Goal: Communication & Community: Share content

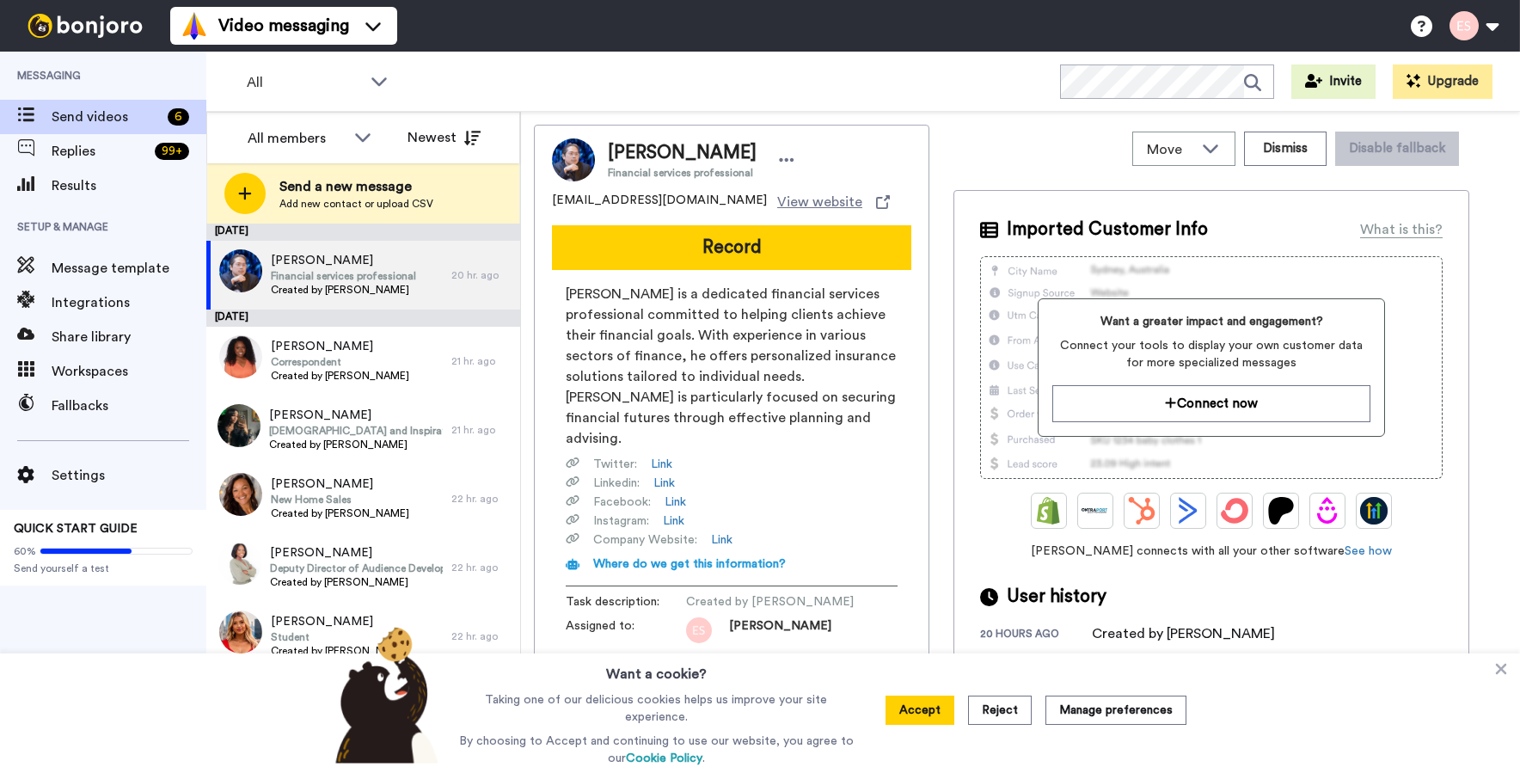
click at [746, 255] on button "Record" at bounding box center [731, 247] width 359 height 45
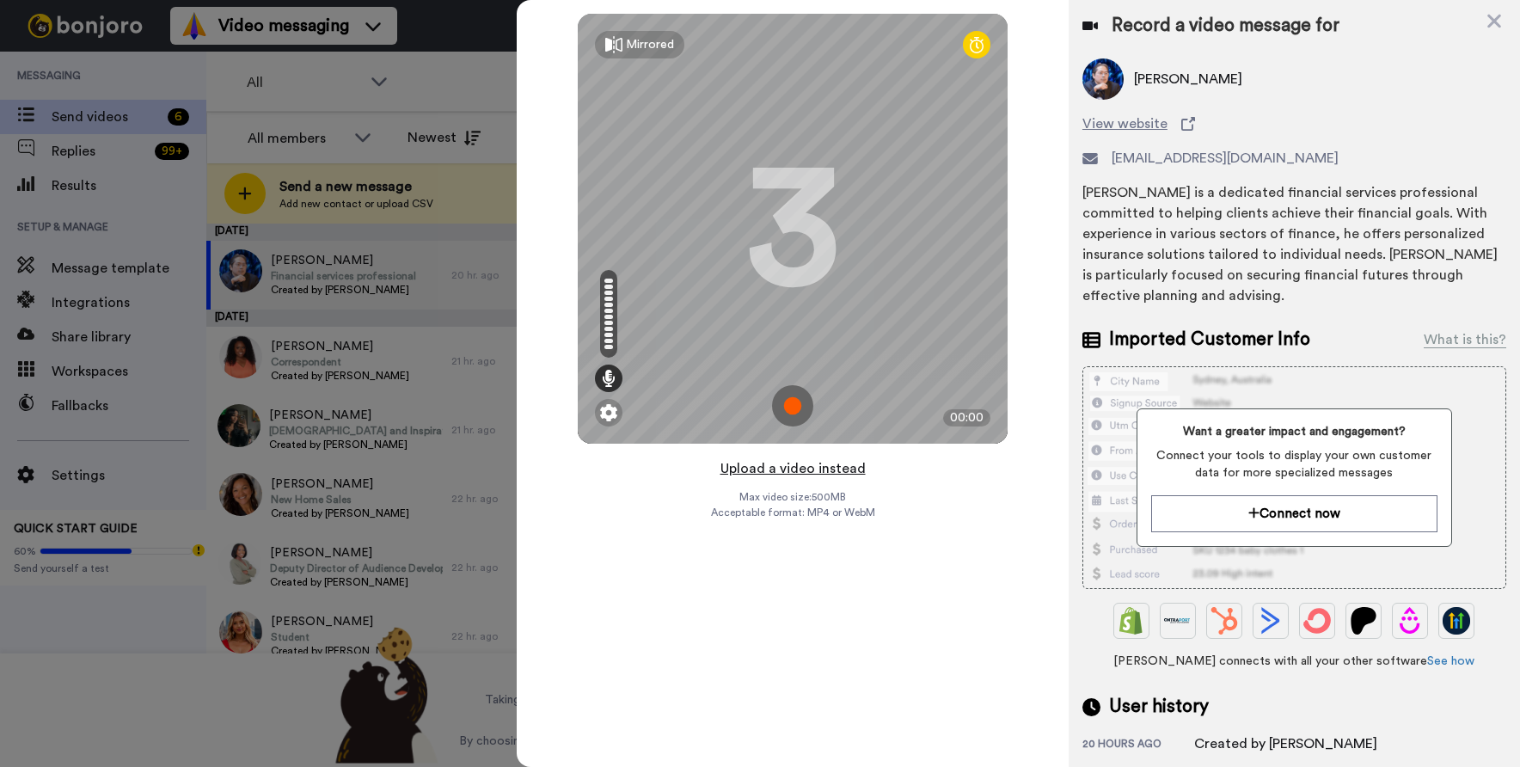
click at [834, 464] on button "Upload a video instead" at bounding box center [793, 468] width 156 height 22
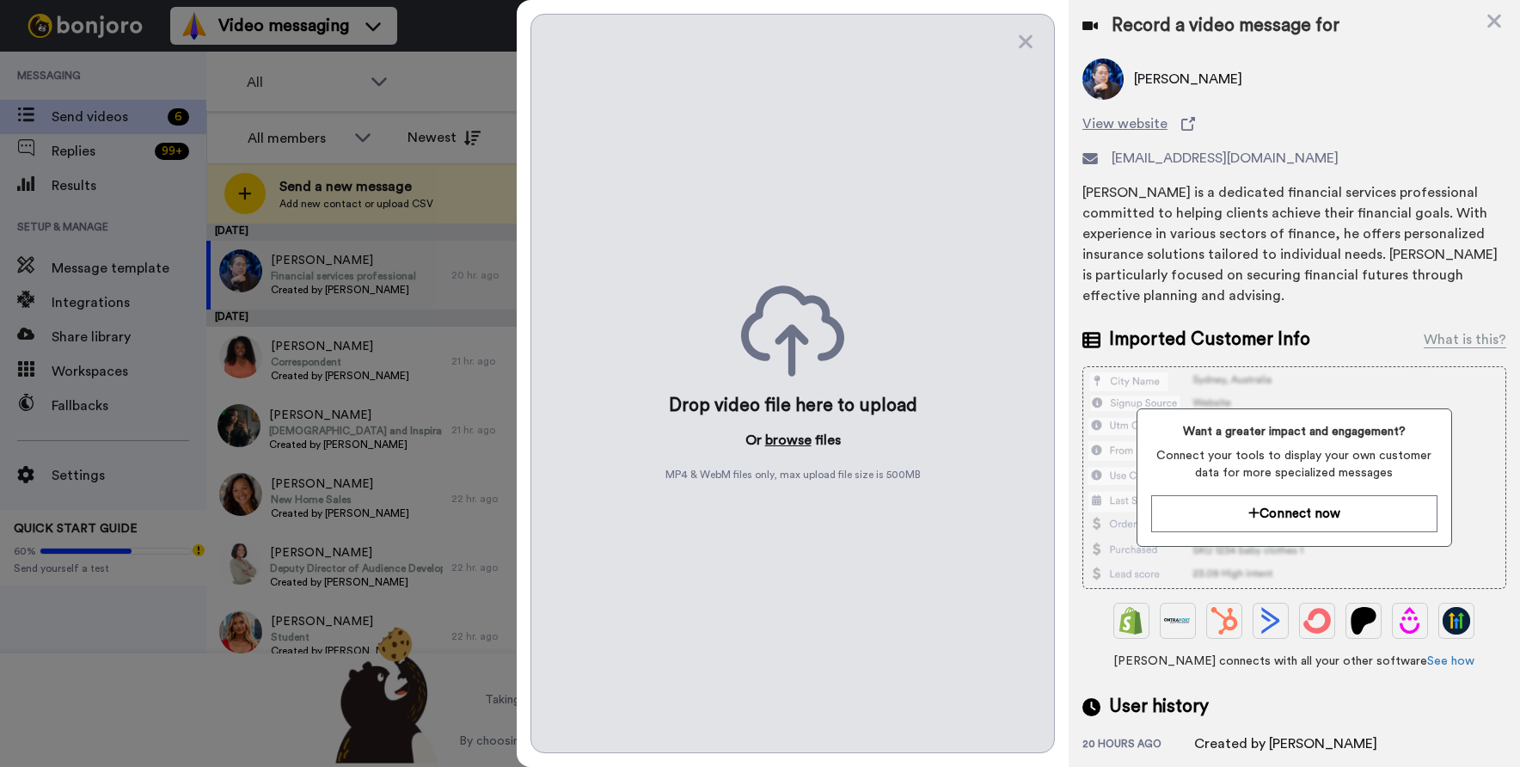
click at [786, 437] on button "browse" at bounding box center [788, 440] width 46 height 21
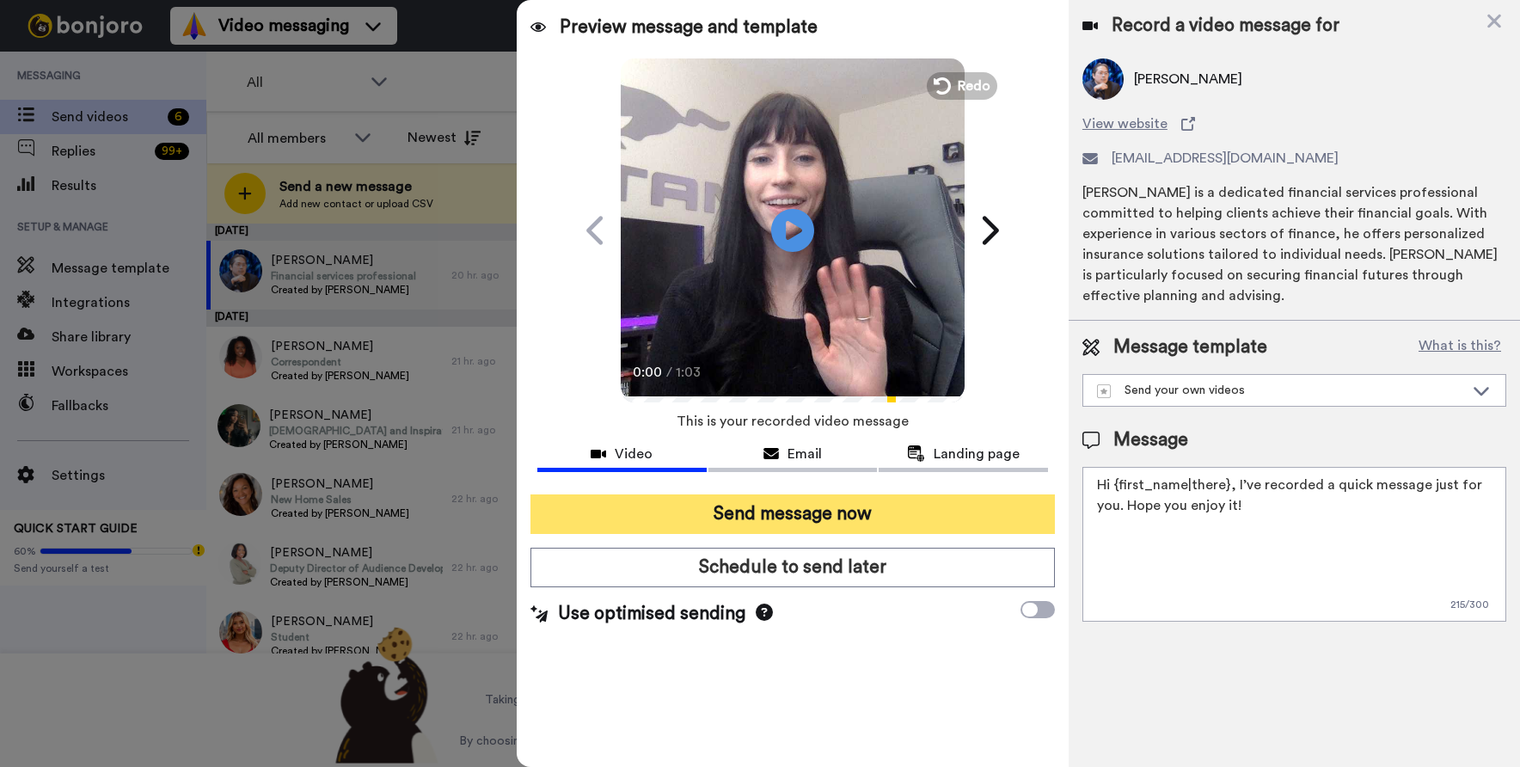
click at [879, 519] on button "Send message now" at bounding box center [793, 514] width 525 height 40
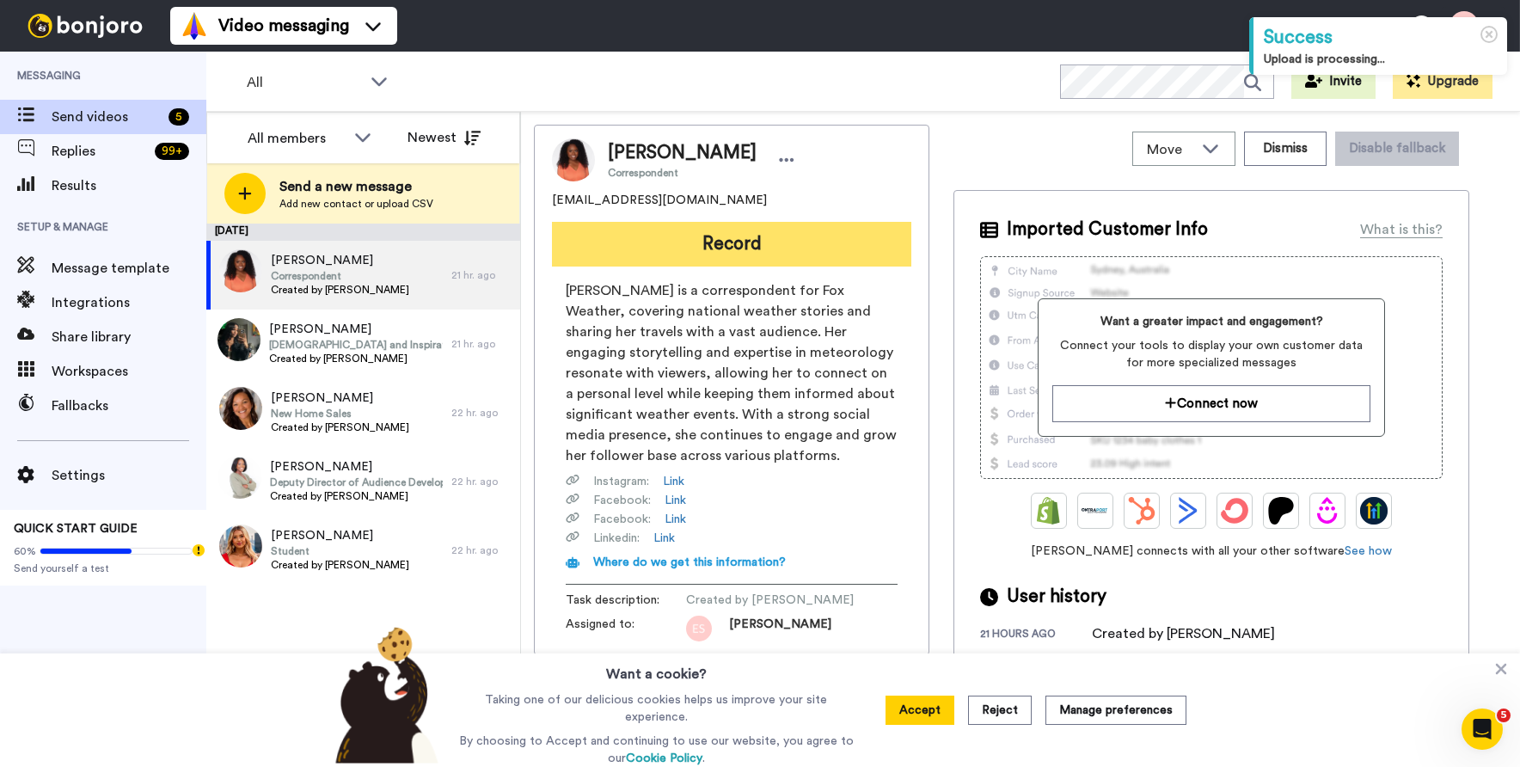
click at [784, 248] on button "Record" at bounding box center [731, 244] width 359 height 45
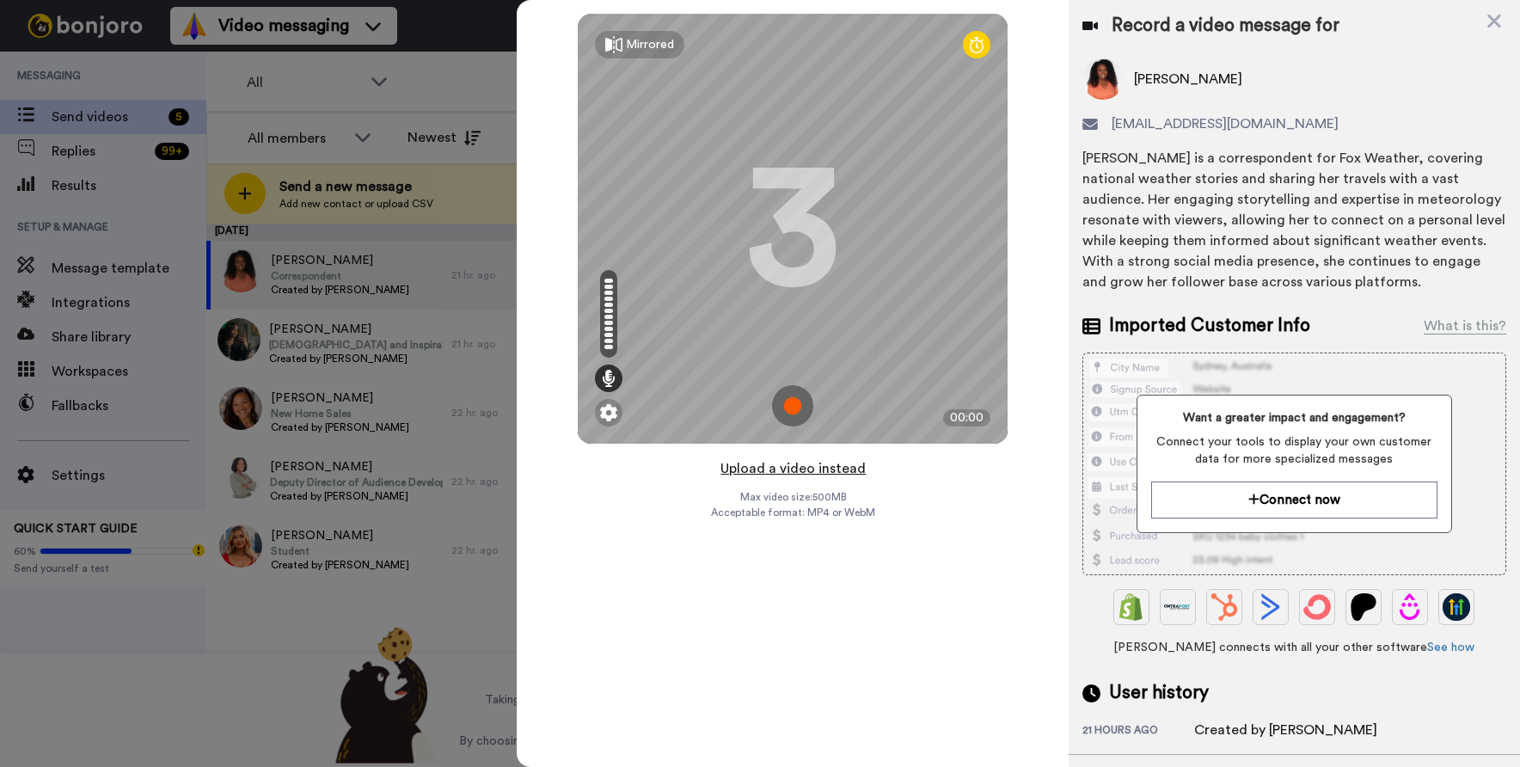
click at [796, 461] on button "Upload a video instead" at bounding box center [793, 468] width 156 height 22
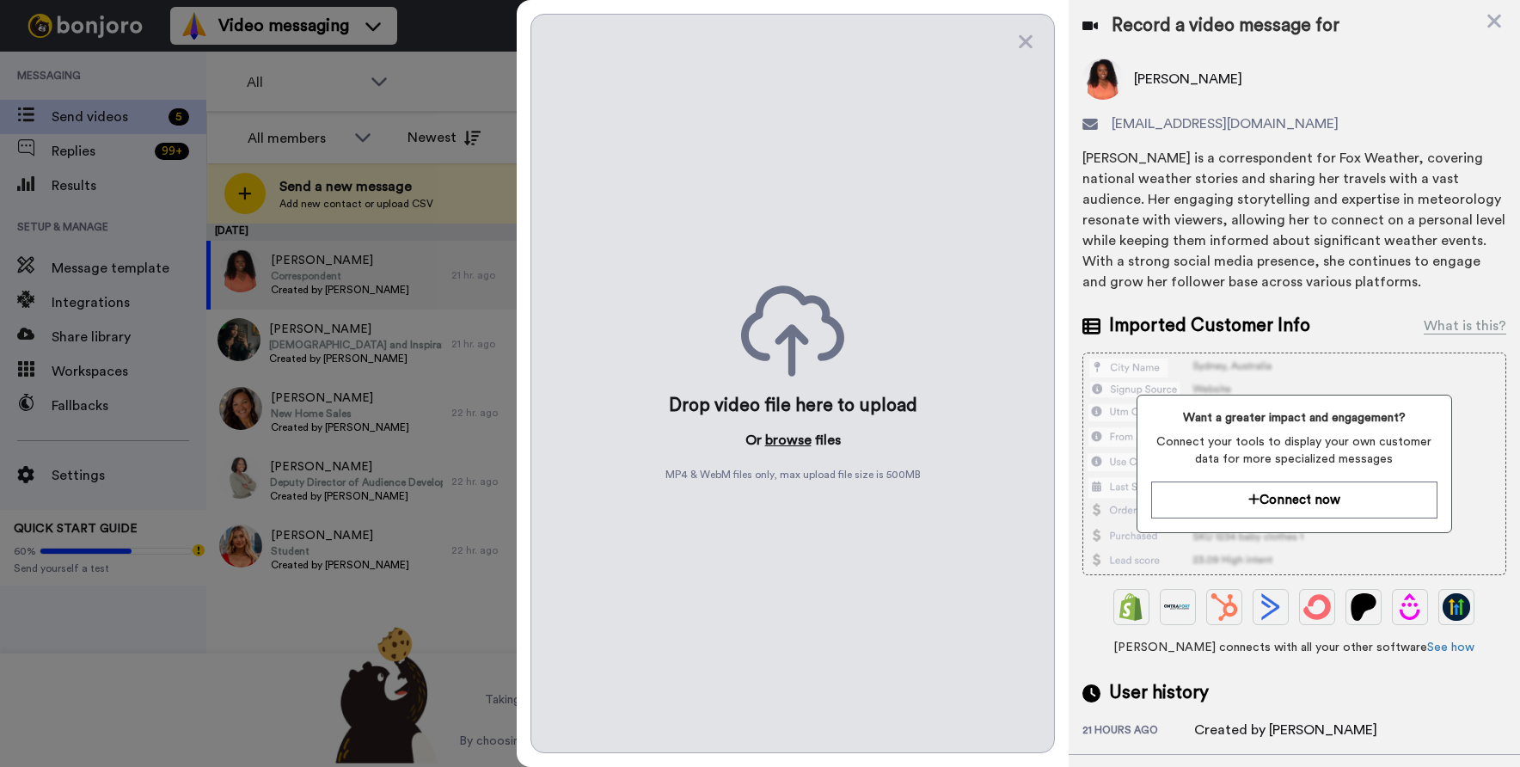
click at [782, 443] on button "browse" at bounding box center [788, 440] width 46 height 21
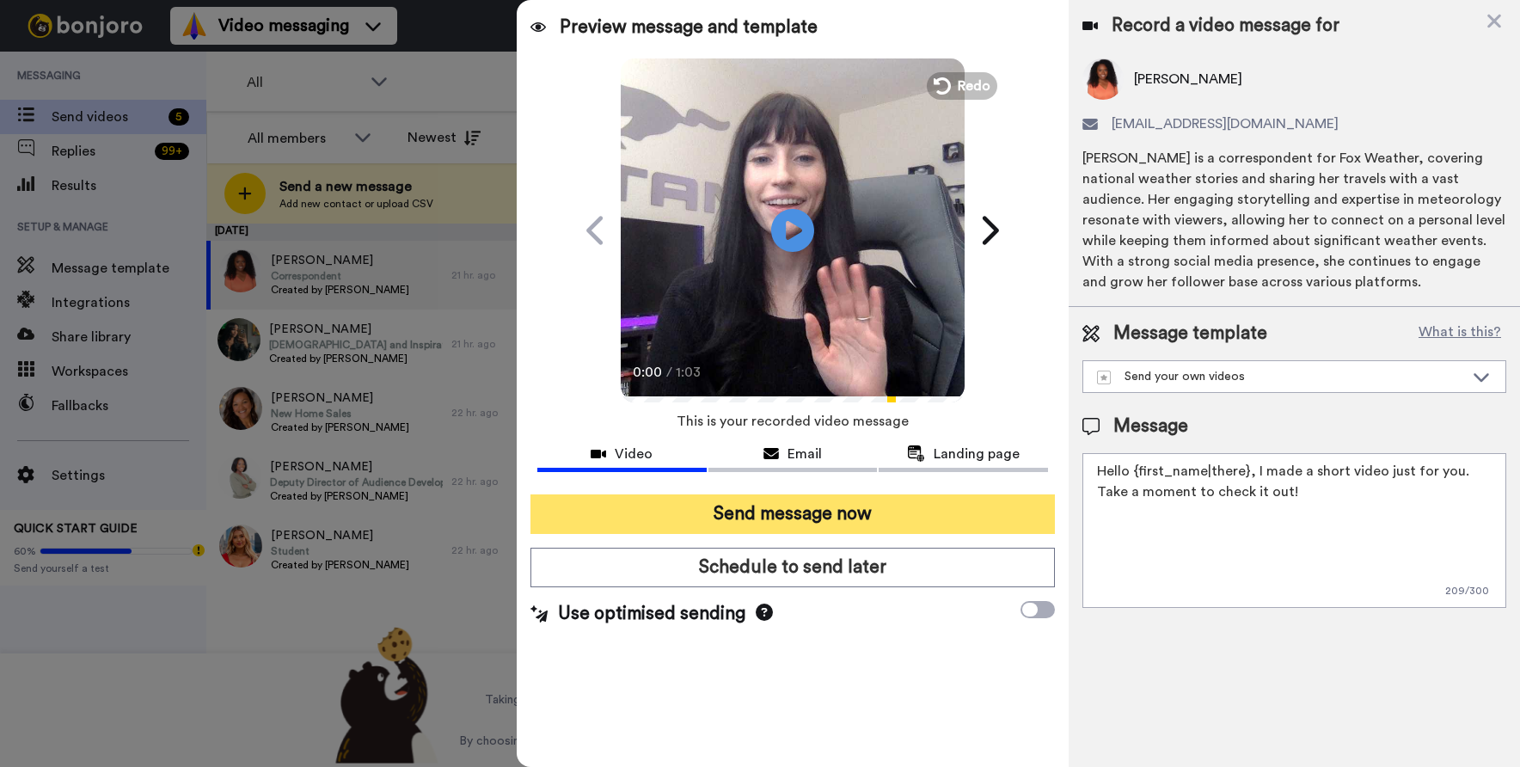
click at [791, 502] on button "Send message now" at bounding box center [793, 514] width 525 height 40
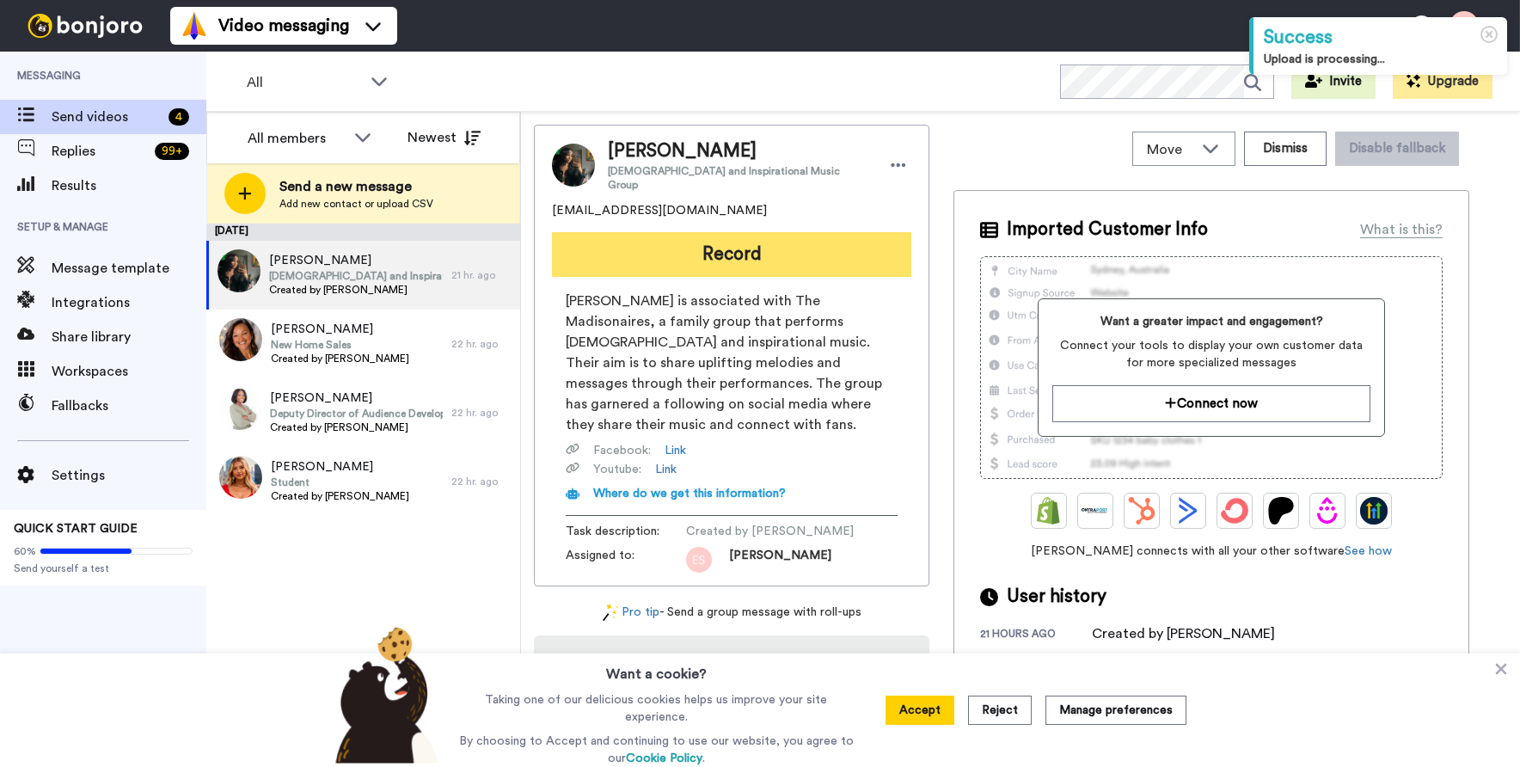
click at [728, 238] on button "Record" at bounding box center [731, 254] width 359 height 45
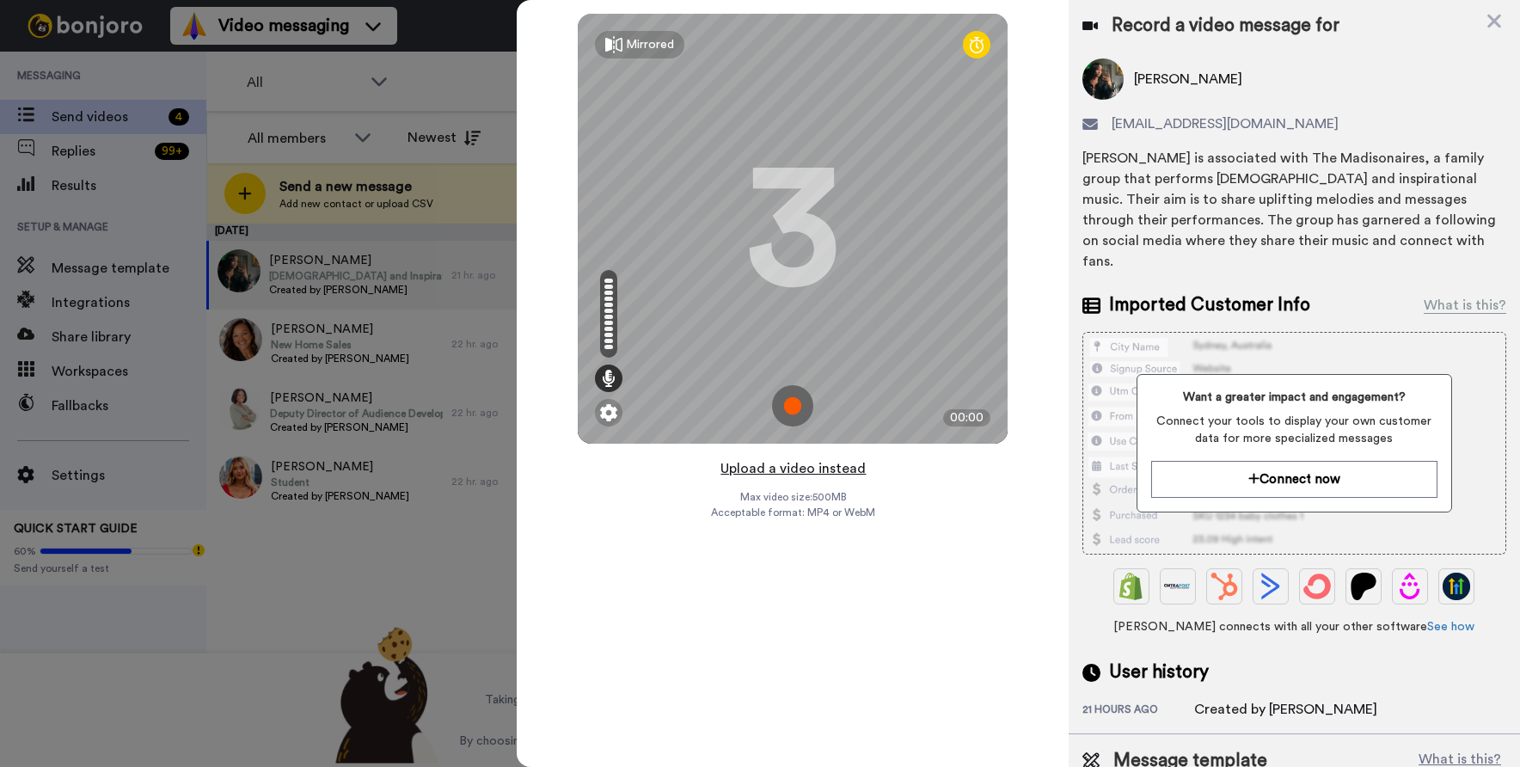
click at [840, 473] on button "Upload a video instead" at bounding box center [793, 468] width 156 height 22
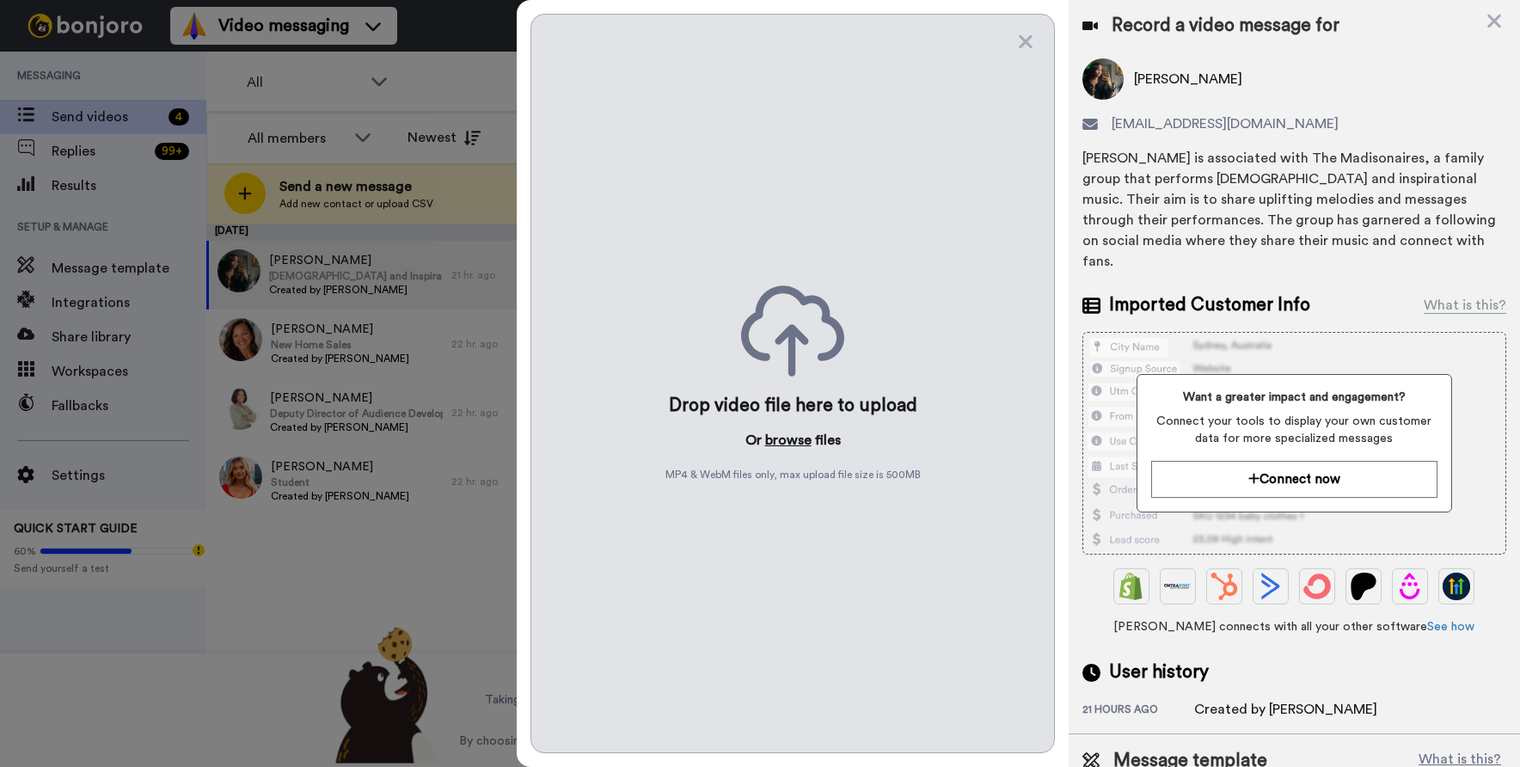
click at [797, 438] on button "browse" at bounding box center [788, 440] width 46 height 21
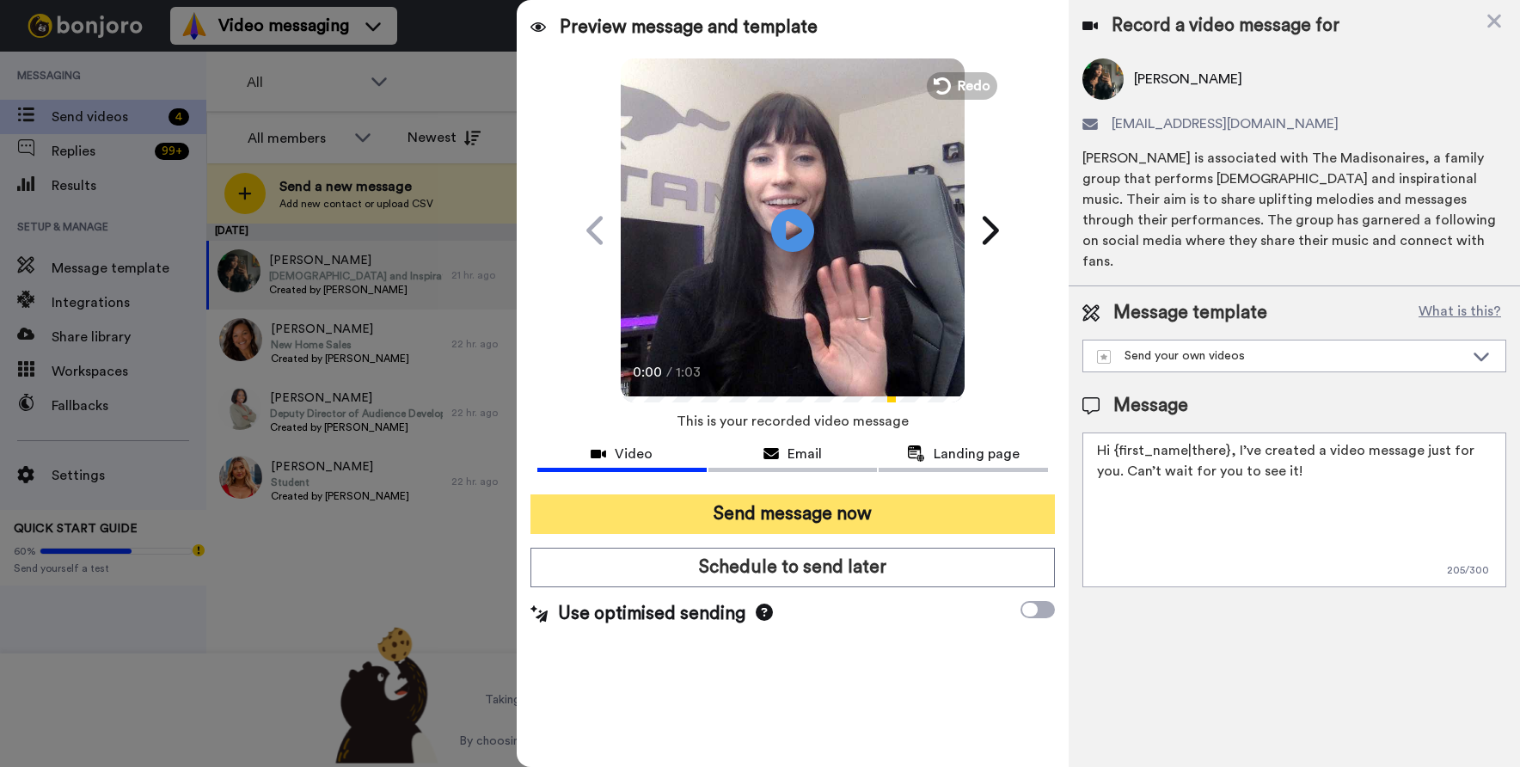
click at [703, 514] on button "Send message now" at bounding box center [793, 514] width 525 height 40
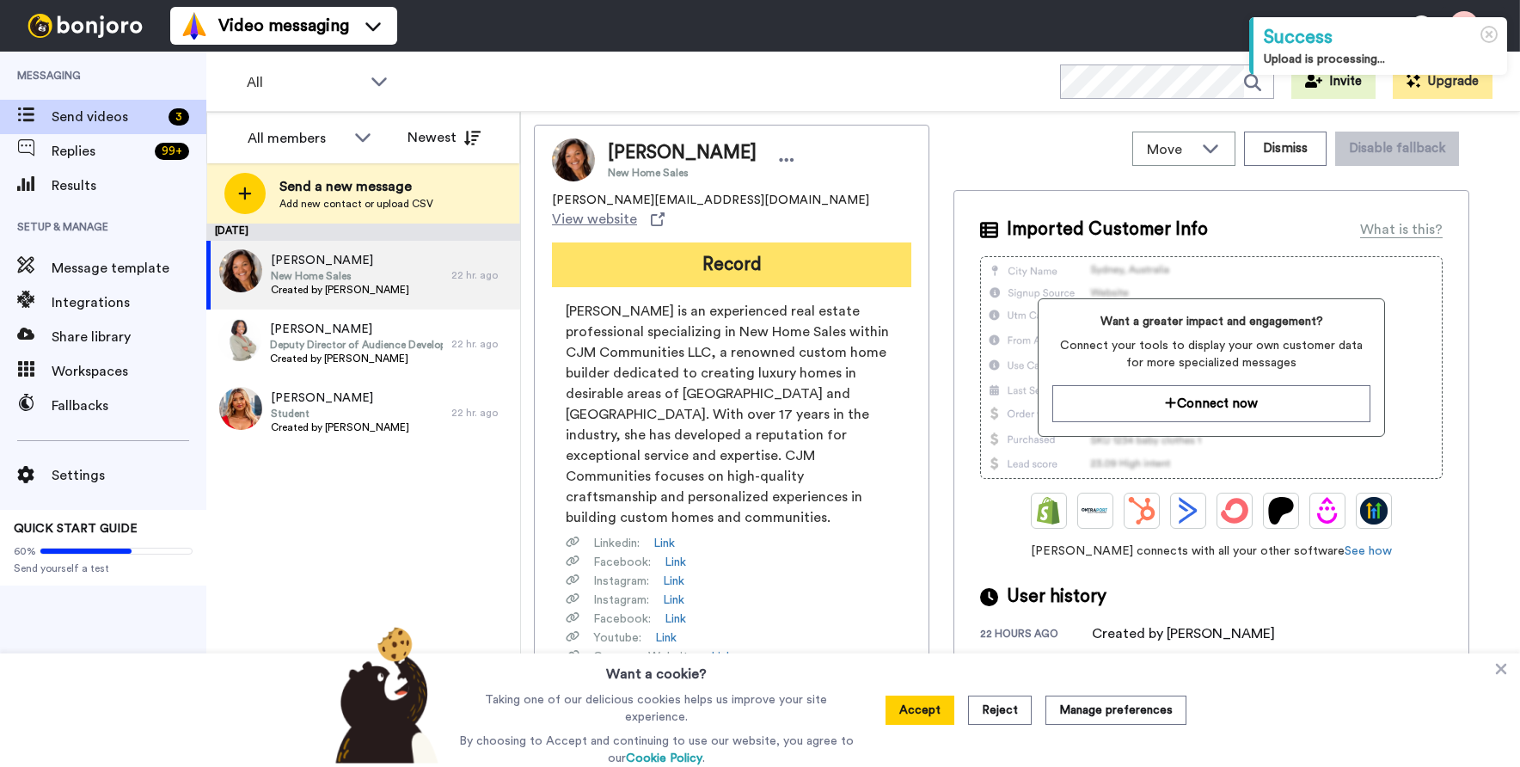
click at [688, 255] on button "Record" at bounding box center [731, 265] width 359 height 45
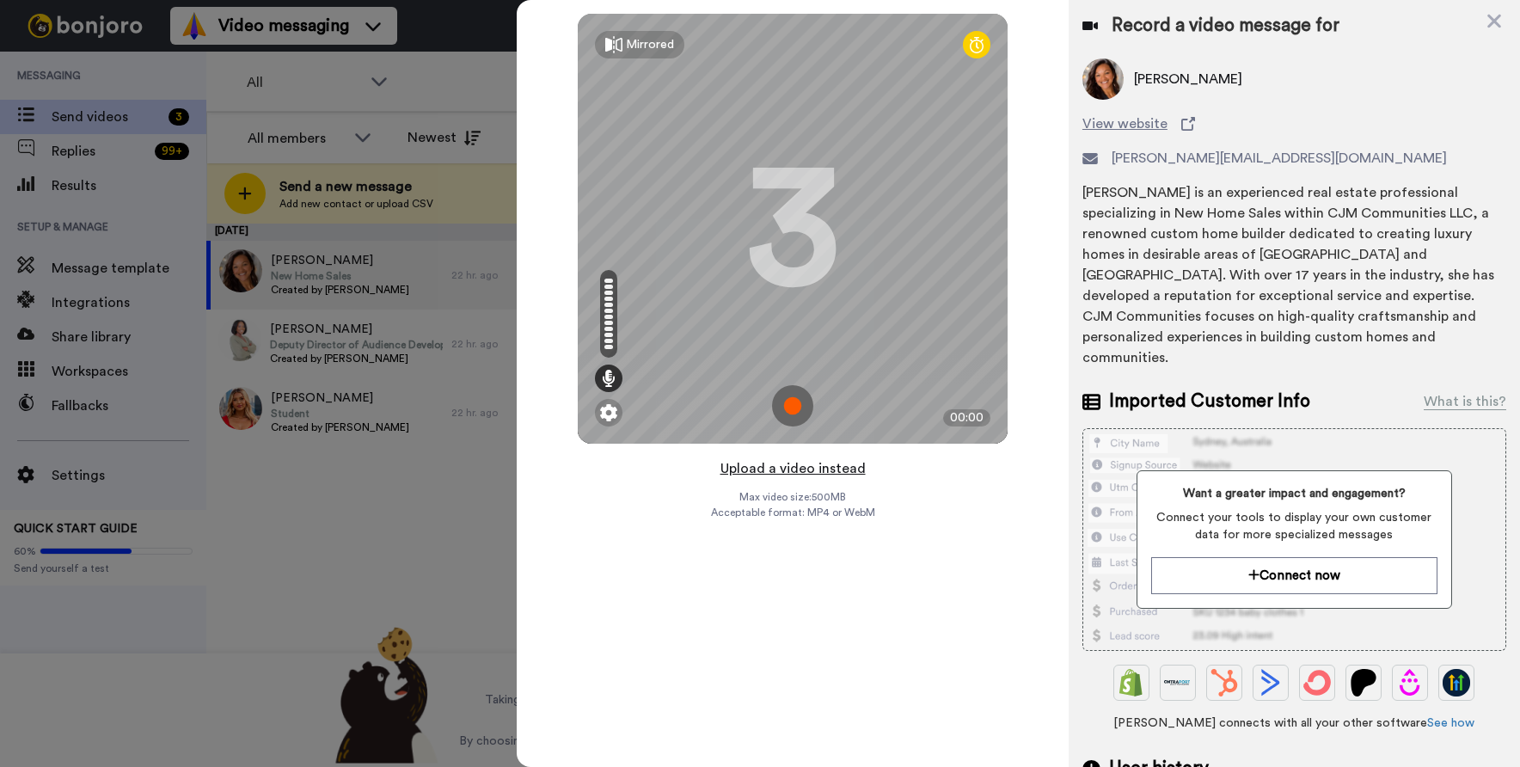
click at [804, 467] on button "Upload a video instead" at bounding box center [793, 468] width 156 height 22
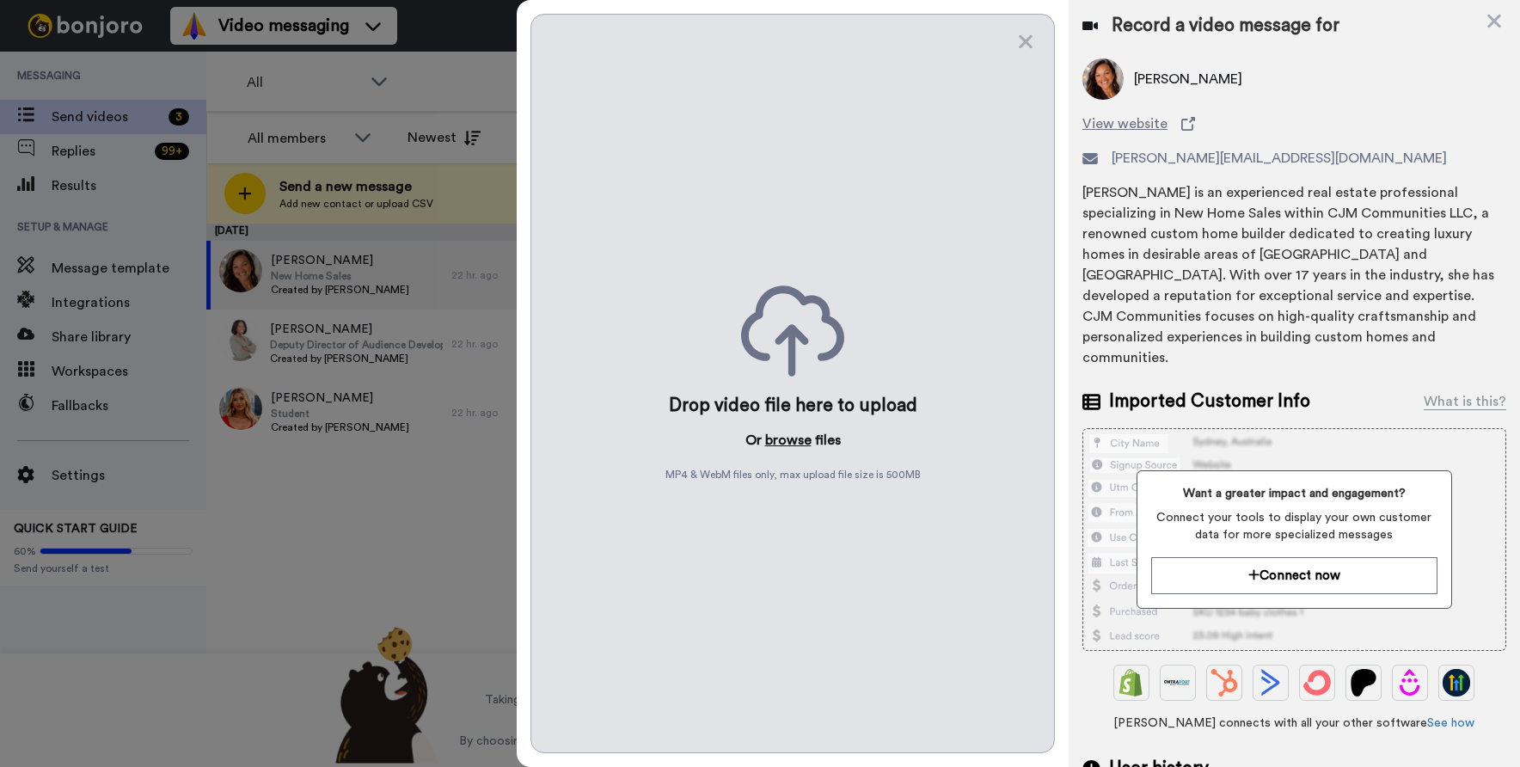
click at [775, 436] on button "browse" at bounding box center [788, 440] width 46 height 21
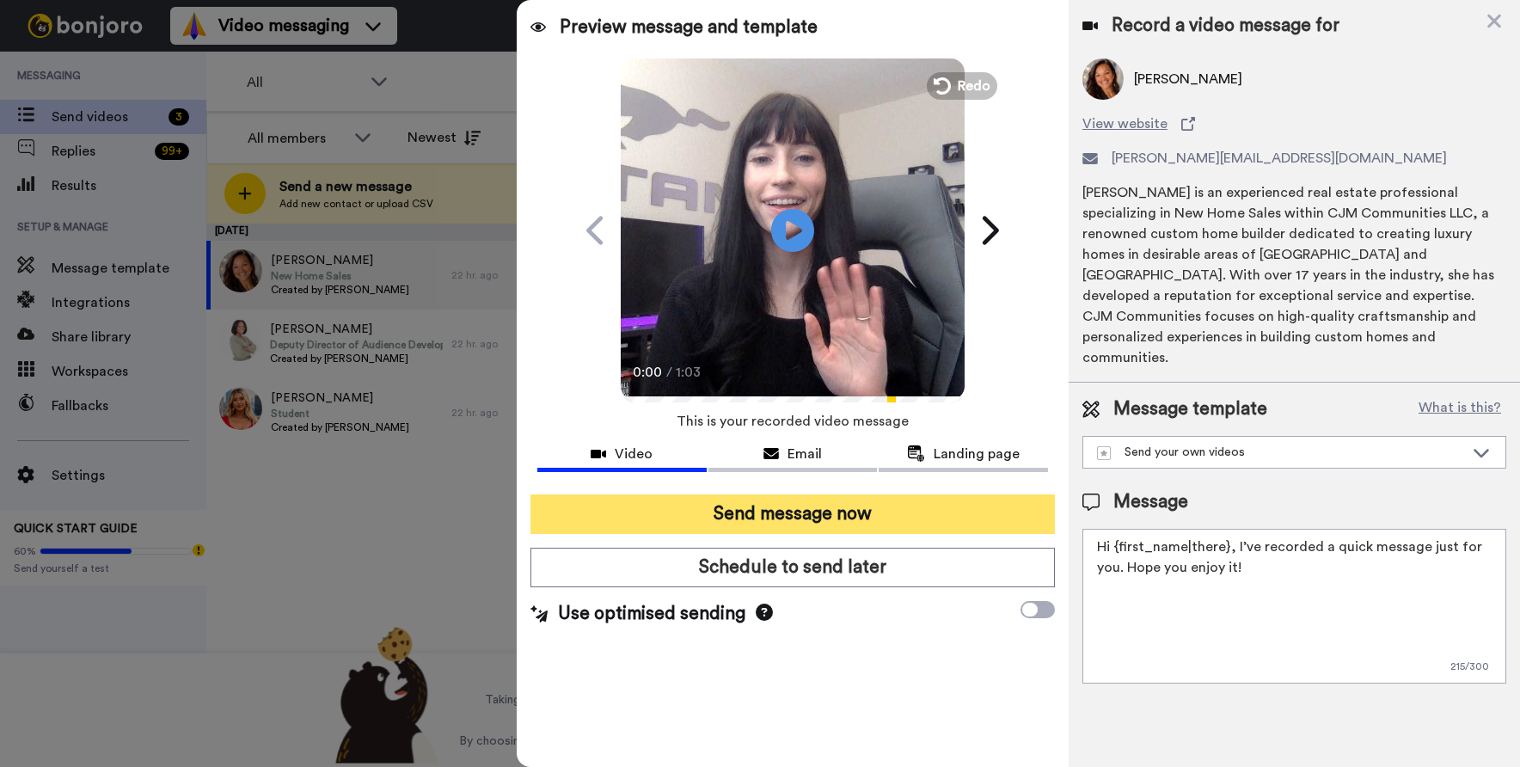
click at [805, 519] on button "Send message now" at bounding box center [793, 514] width 525 height 40
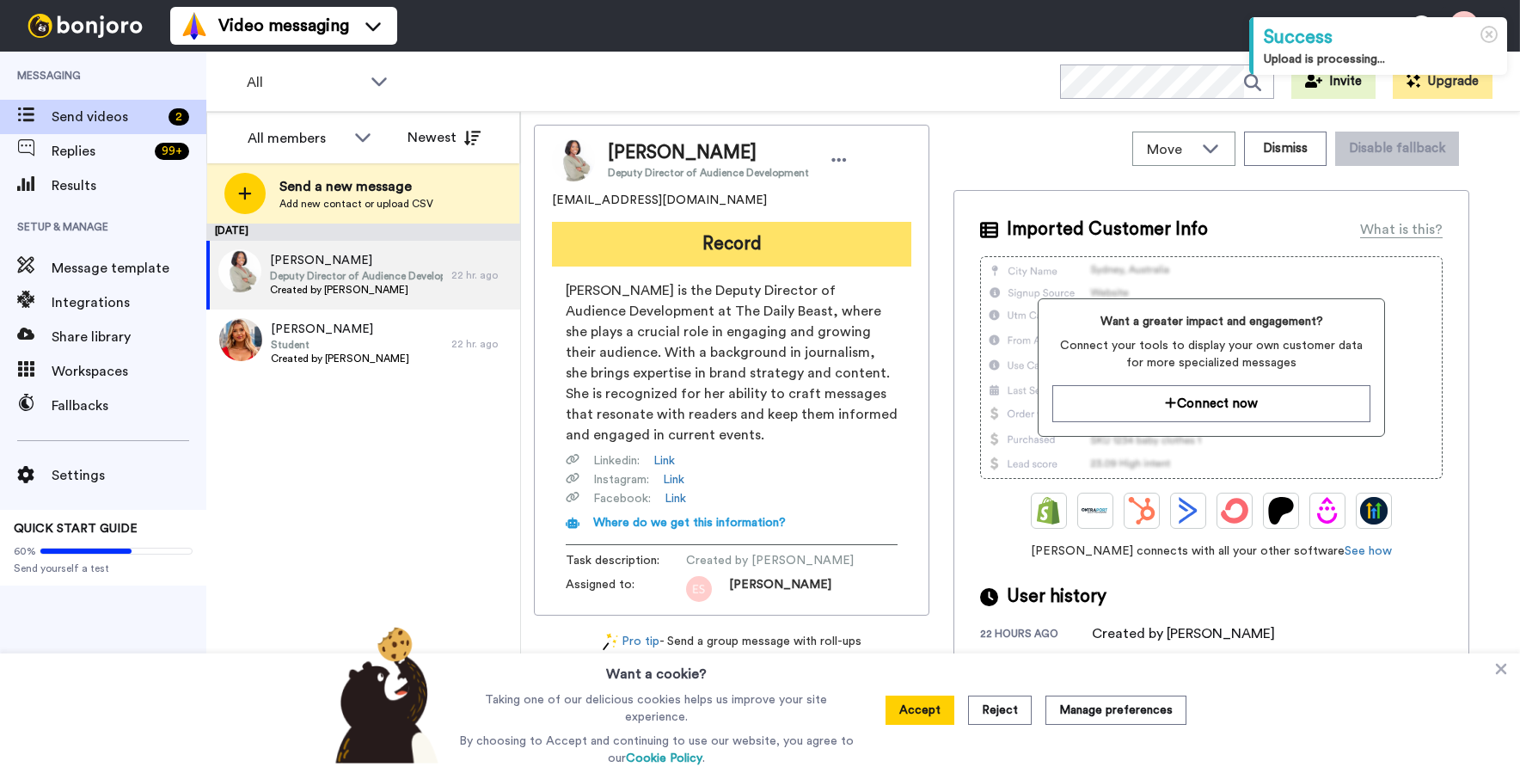
click at [725, 241] on button "Record" at bounding box center [731, 244] width 359 height 45
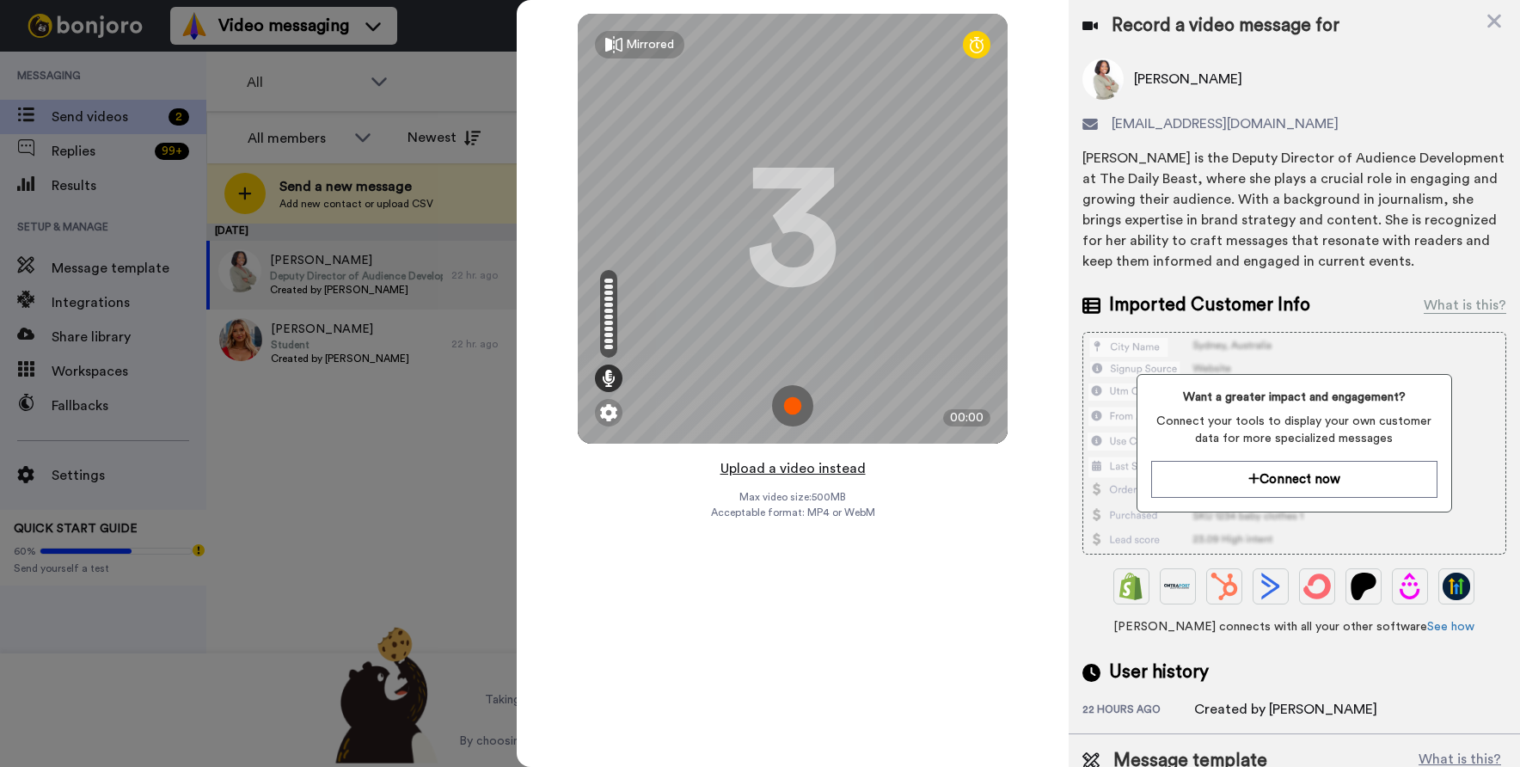
click at [775, 457] on button "Upload a video instead" at bounding box center [793, 468] width 156 height 22
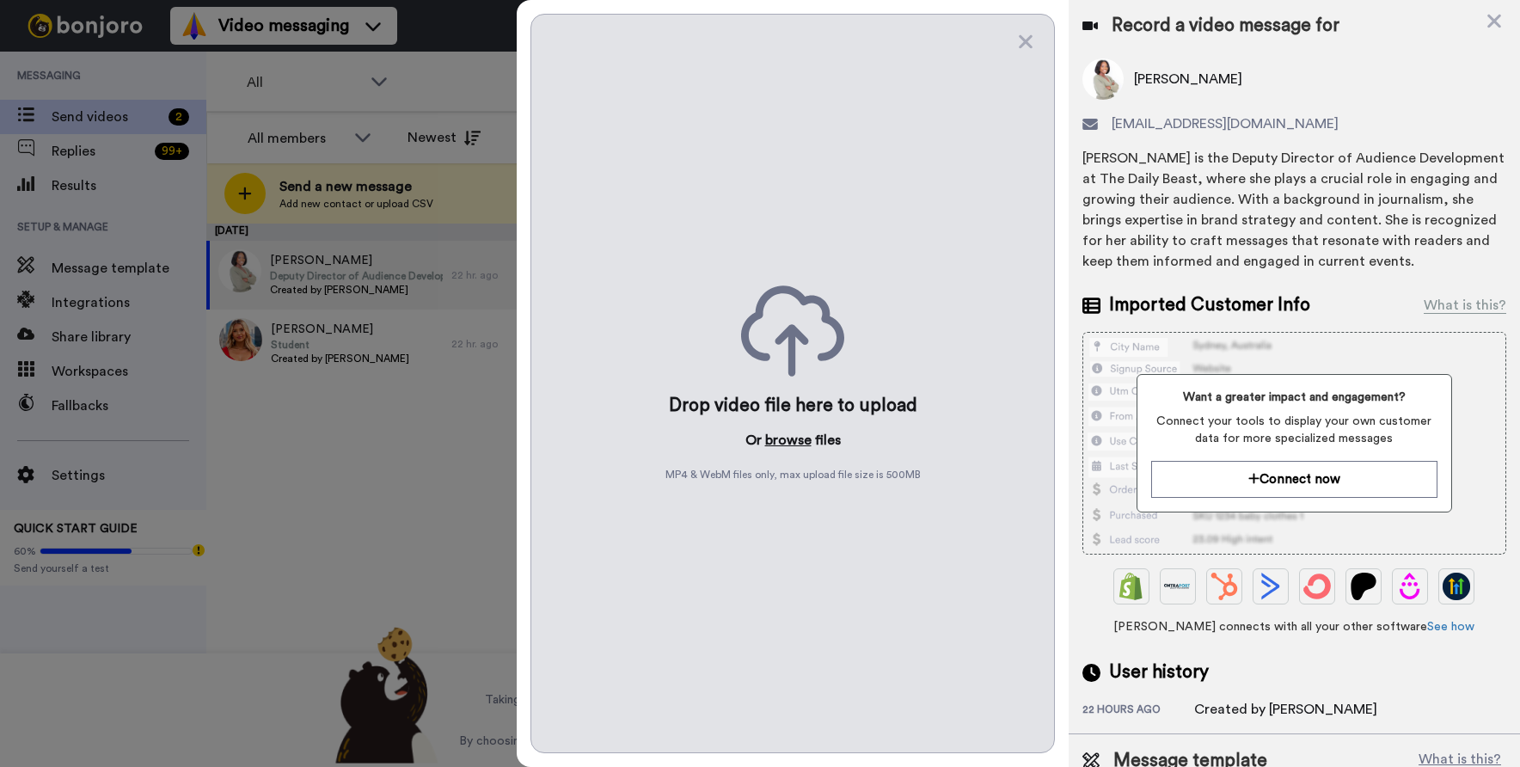
click at [787, 434] on button "browse" at bounding box center [788, 440] width 46 height 21
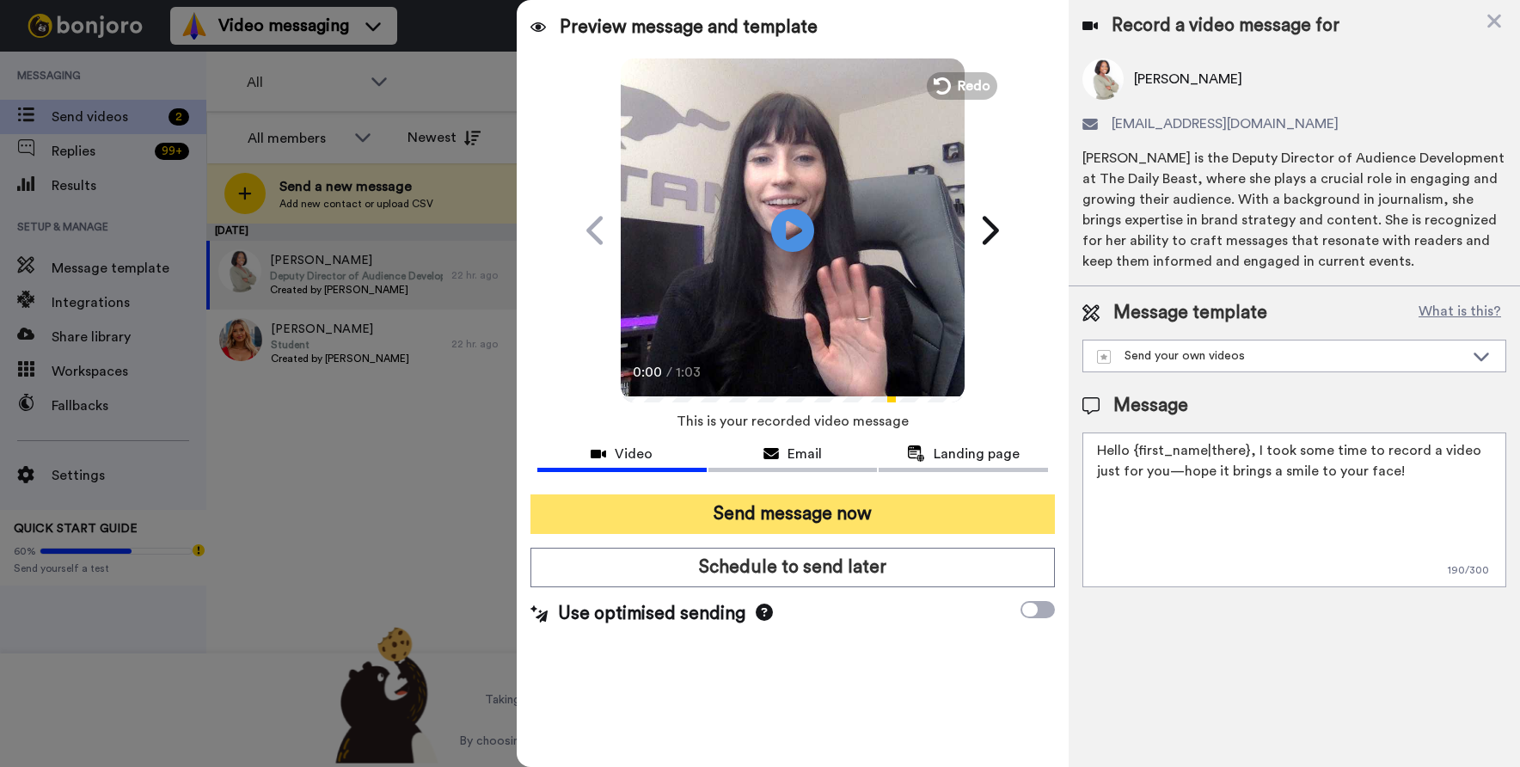
click at [810, 507] on button "Send message now" at bounding box center [793, 514] width 525 height 40
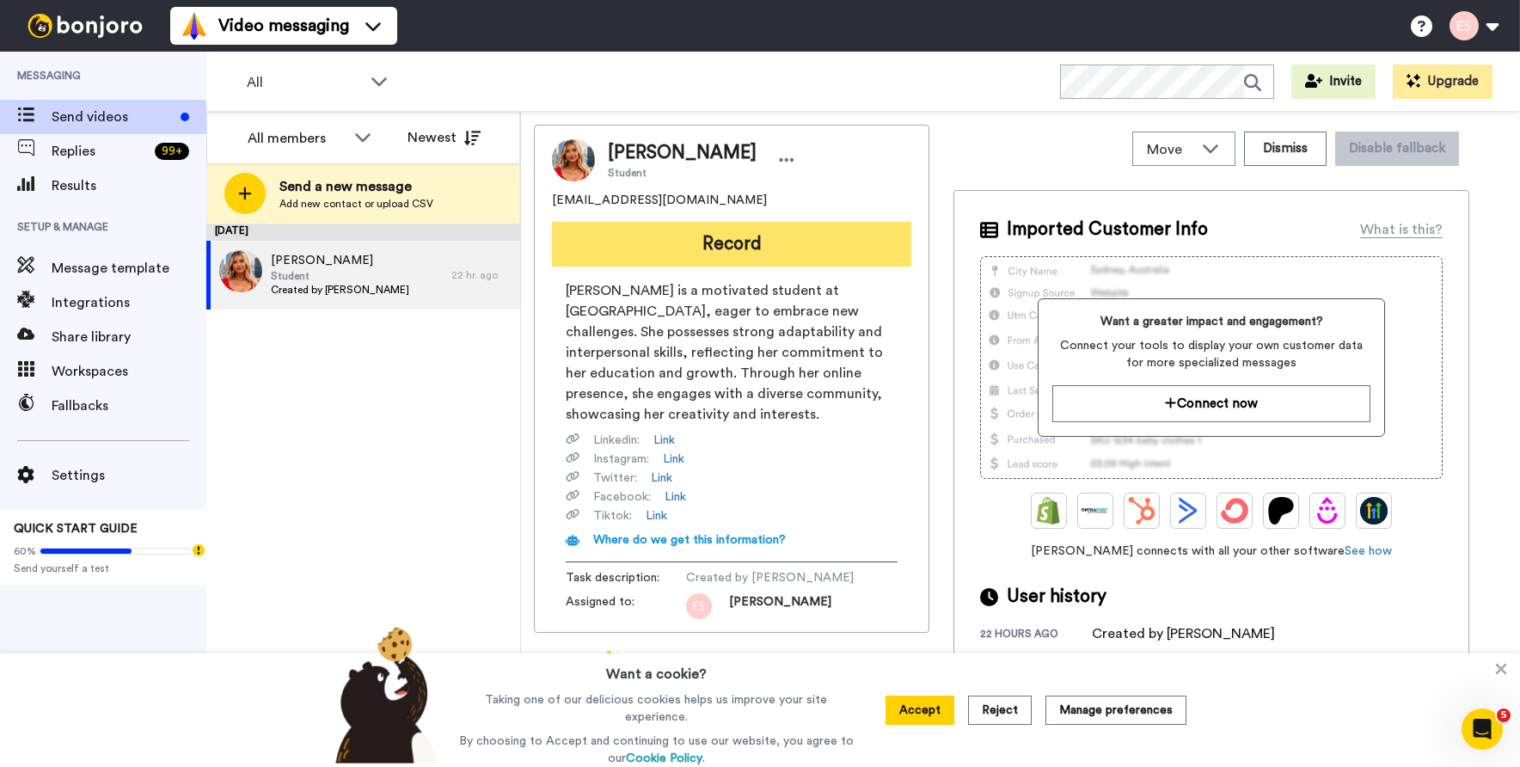
click at [775, 256] on button "Record" at bounding box center [731, 244] width 359 height 45
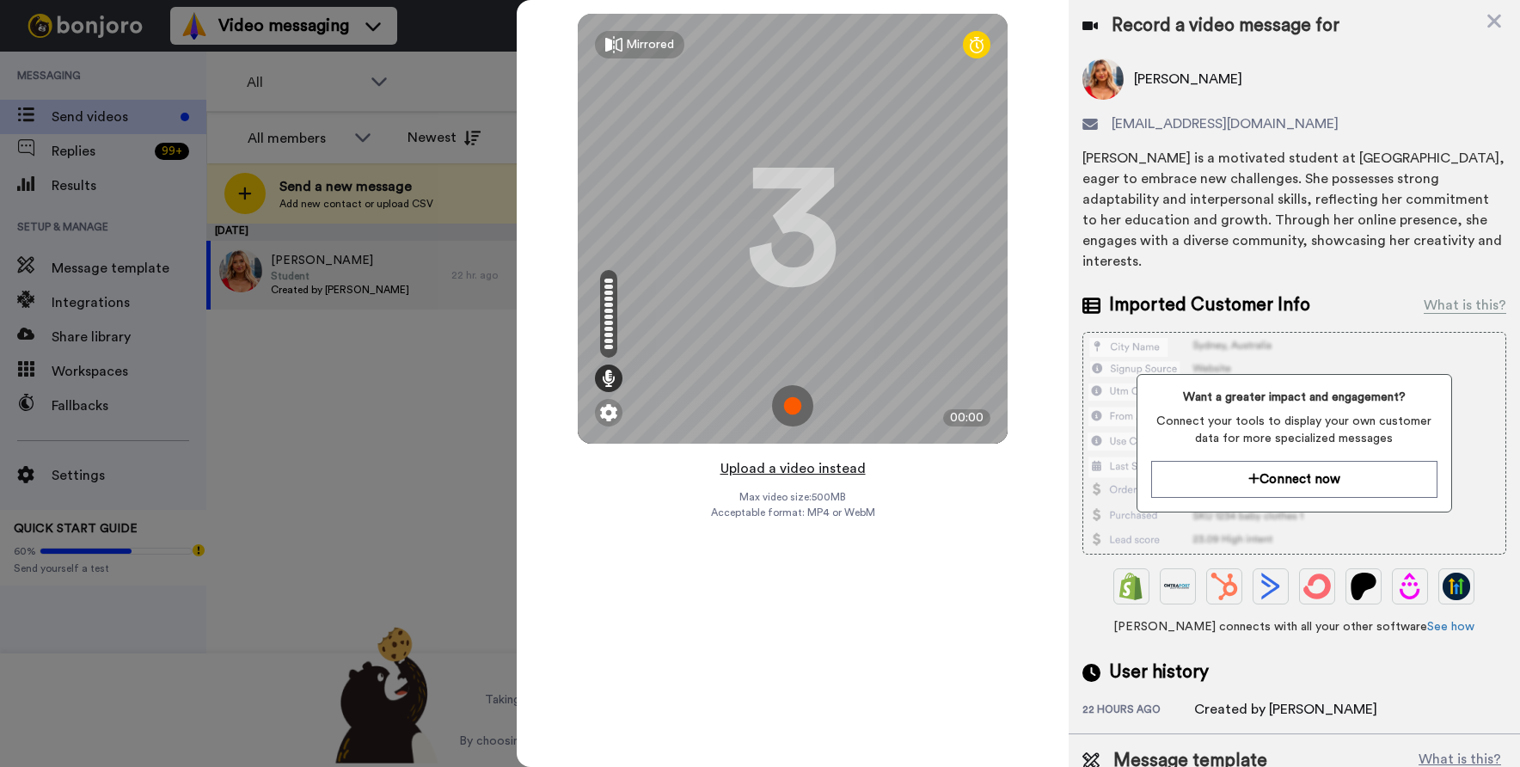
click at [843, 464] on button "Upload a video instead" at bounding box center [793, 468] width 156 height 22
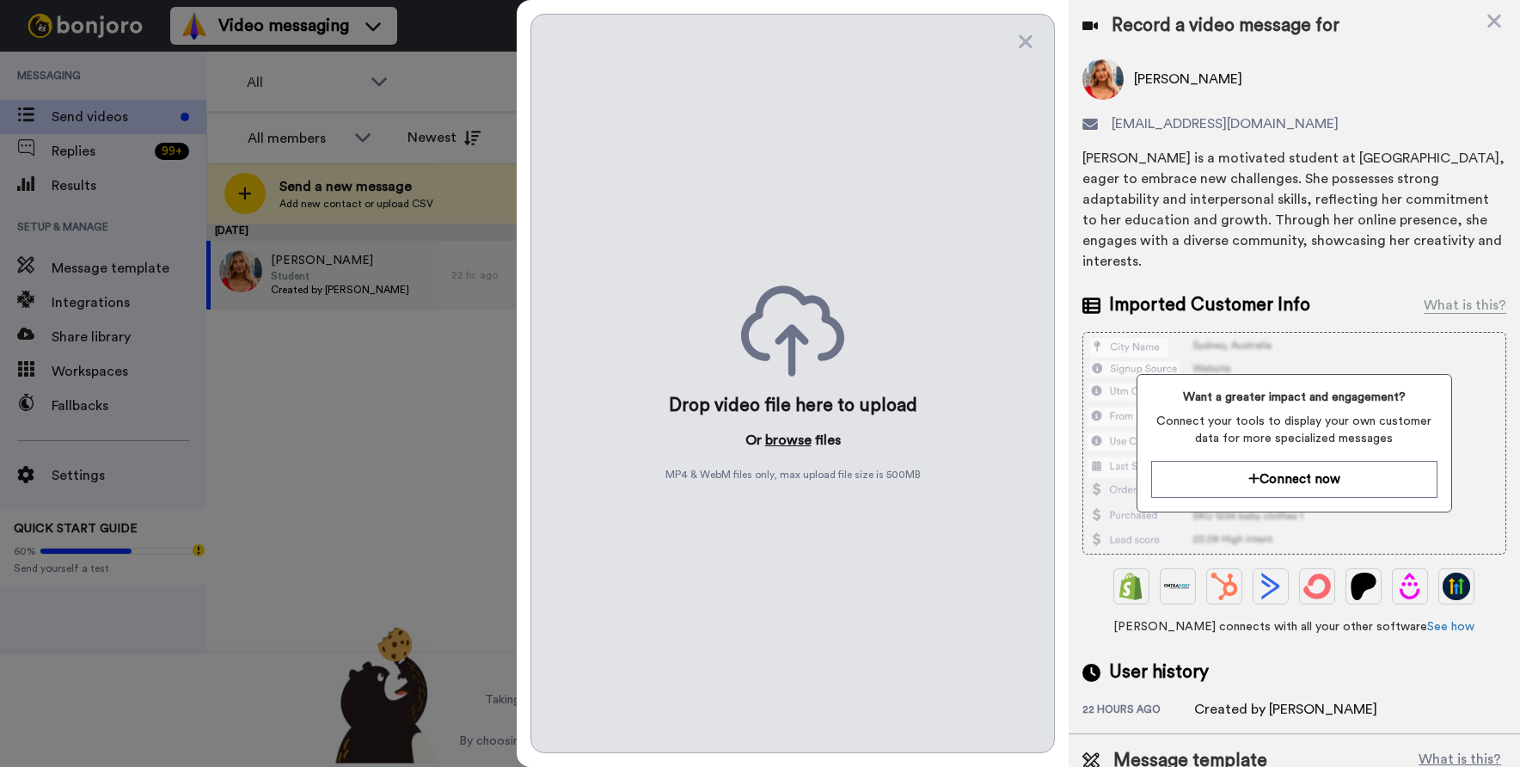
click at [798, 448] on button "browse" at bounding box center [788, 440] width 46 height 21
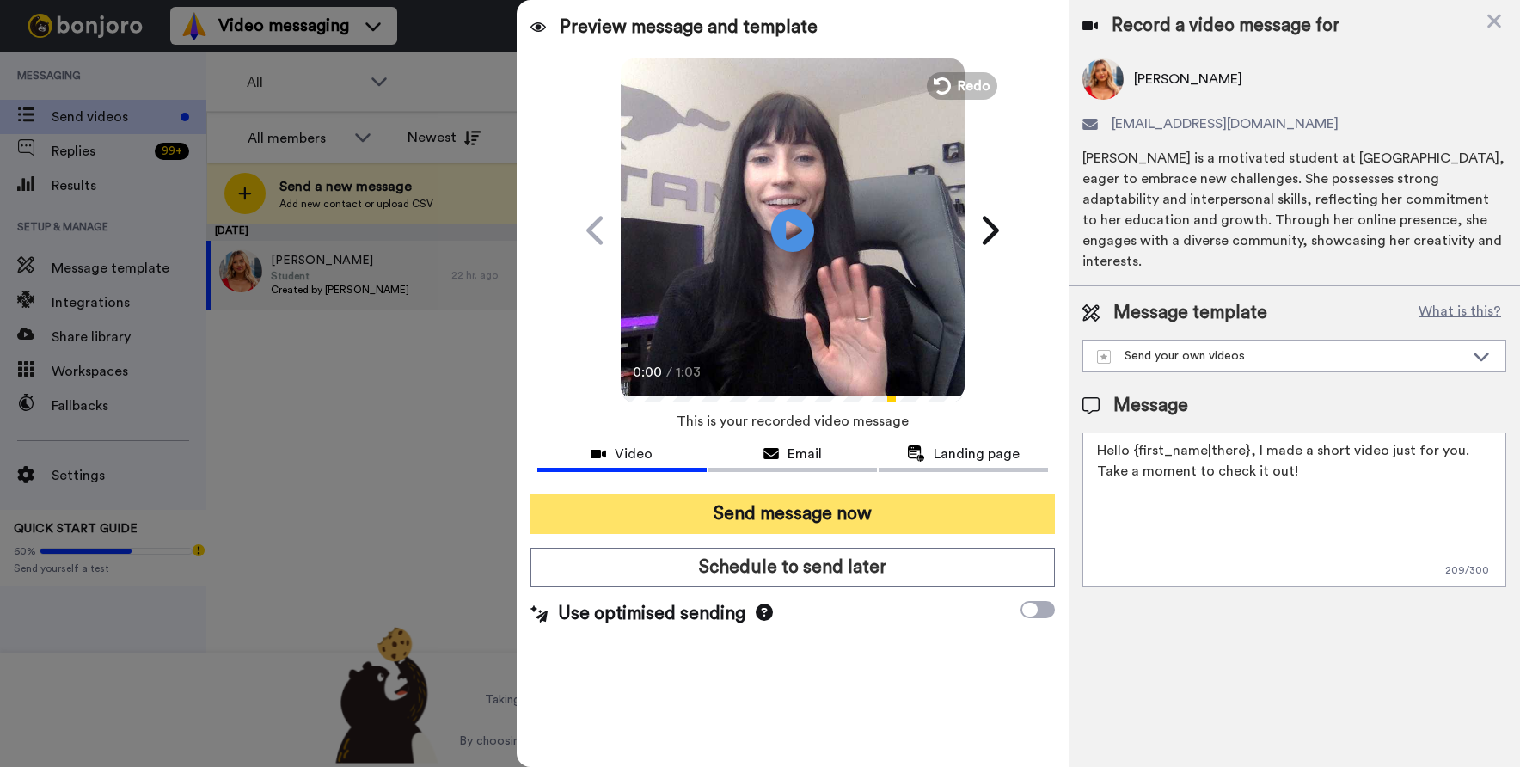
click at [912, 513] on button "Send message now" at bounding box center [793, 514] width 525 height 40
